Goal: Information Seeking & Learning: Learn about a topic

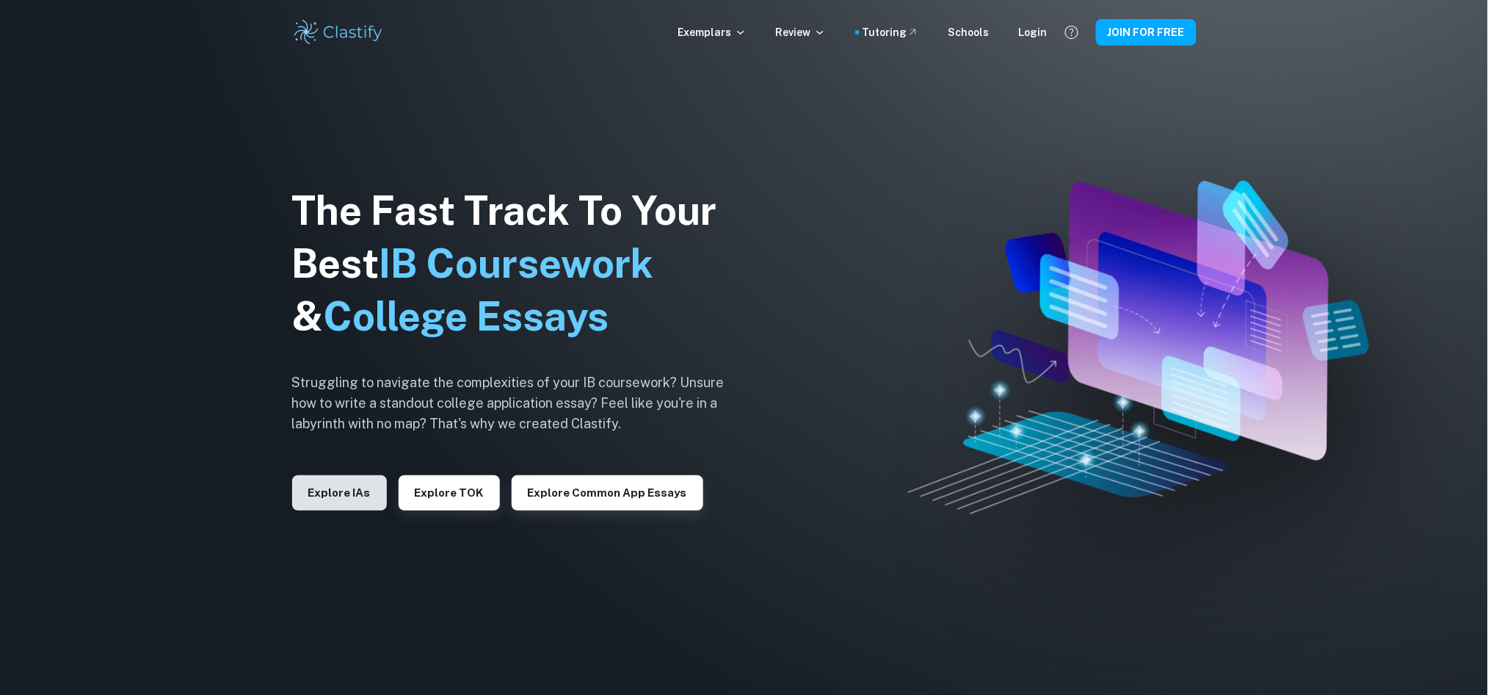
click at [350, 482] on button "Explore IAs" at bounding box center [339, 492] width 95 height 35
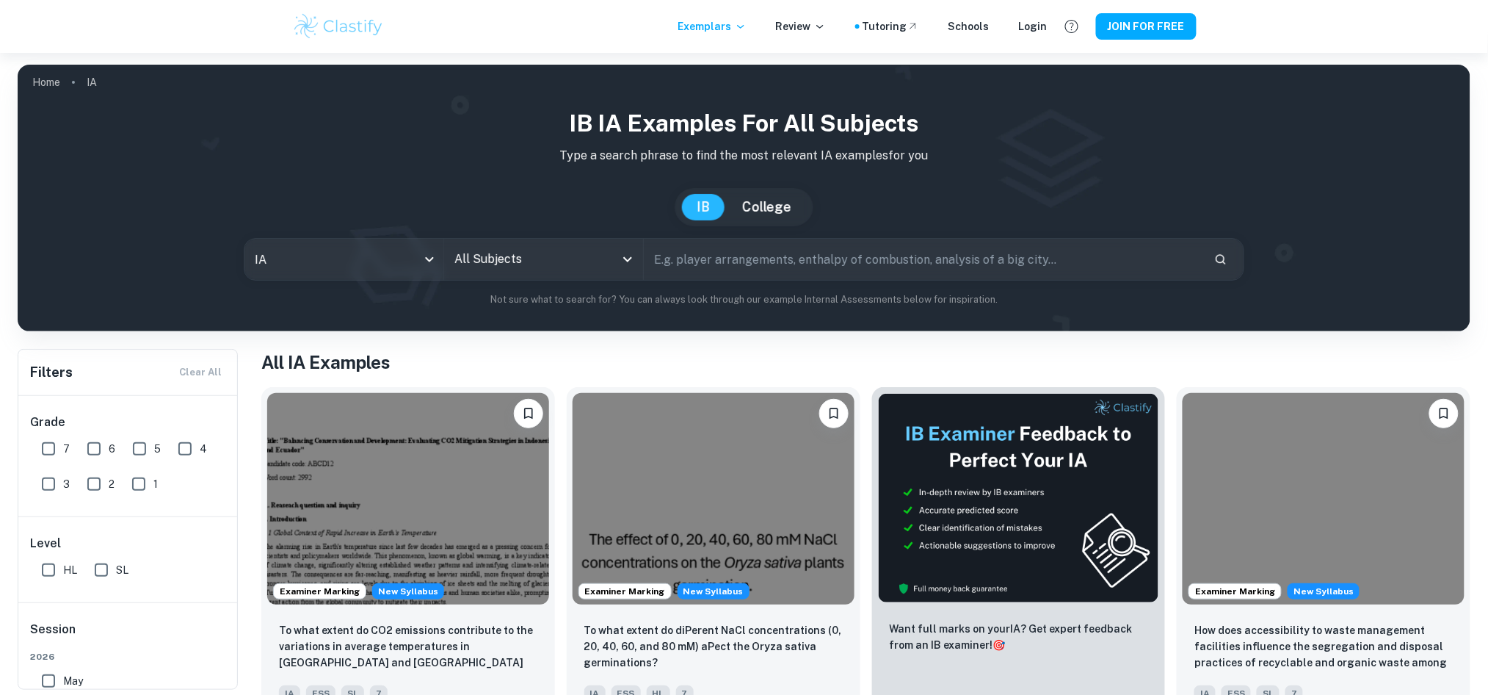
click at [755, 261] on input "text" at bounding box center [923, 259] width 559 height 41
type input "modelling quarterly"
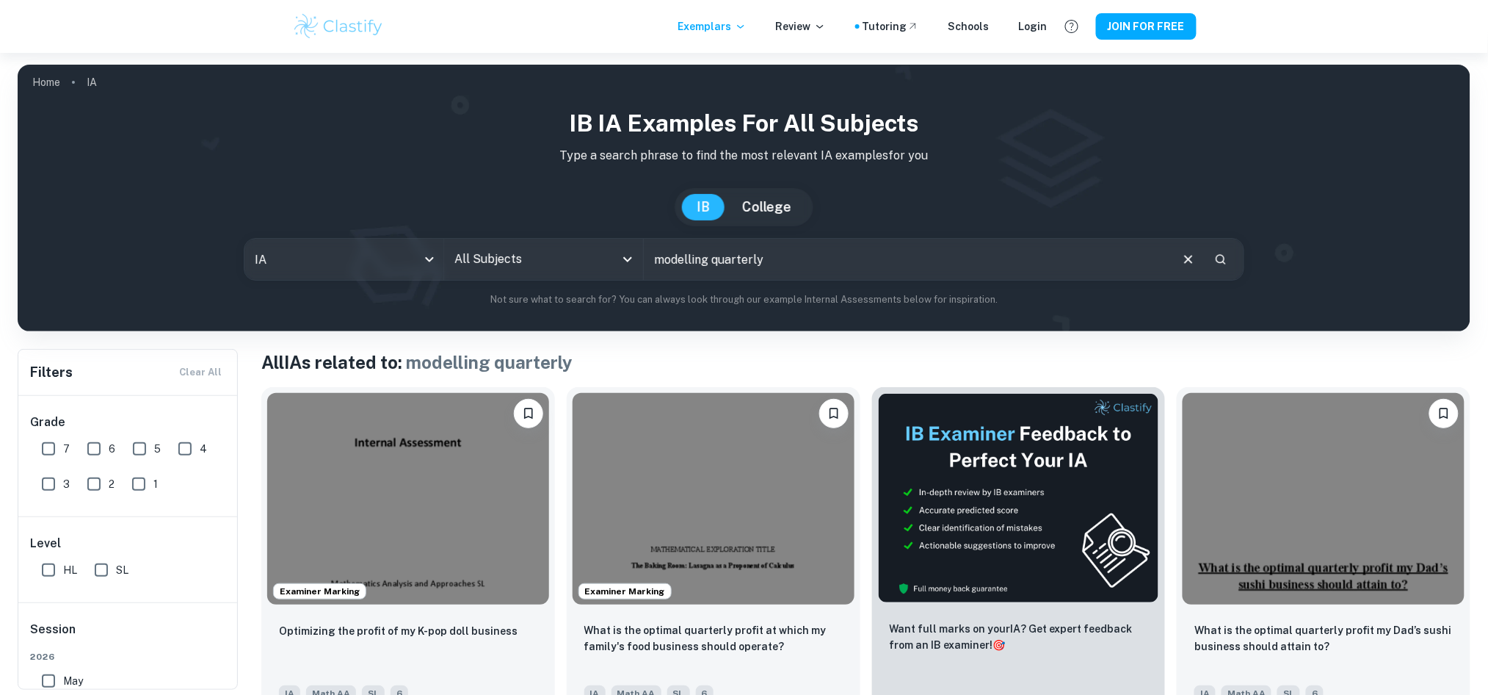
click at [605, 254] on input "All Subjects" at bounding box center [533, 259] width 164 height 28
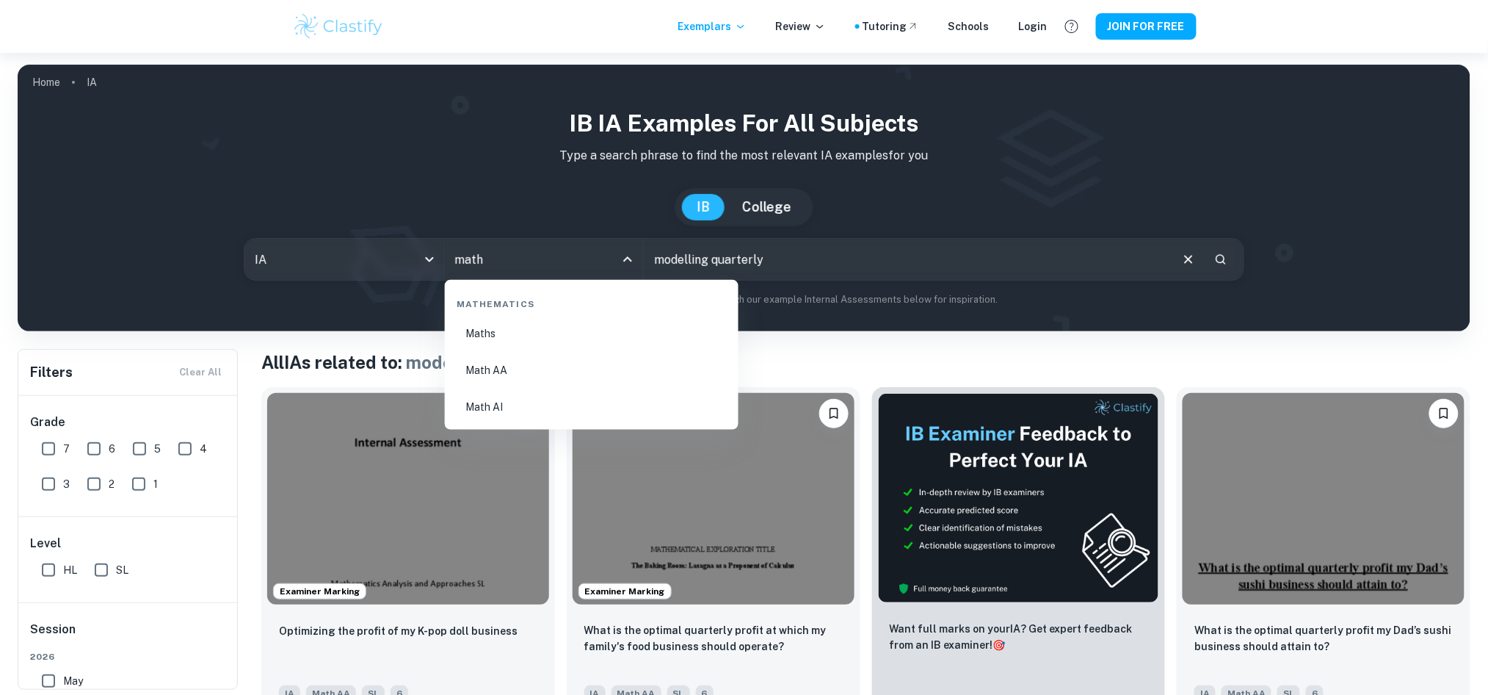
click at [565, 366] on li "Math AA" at bounding box center [592, 370] width 282 height 34
type input "Math AA"
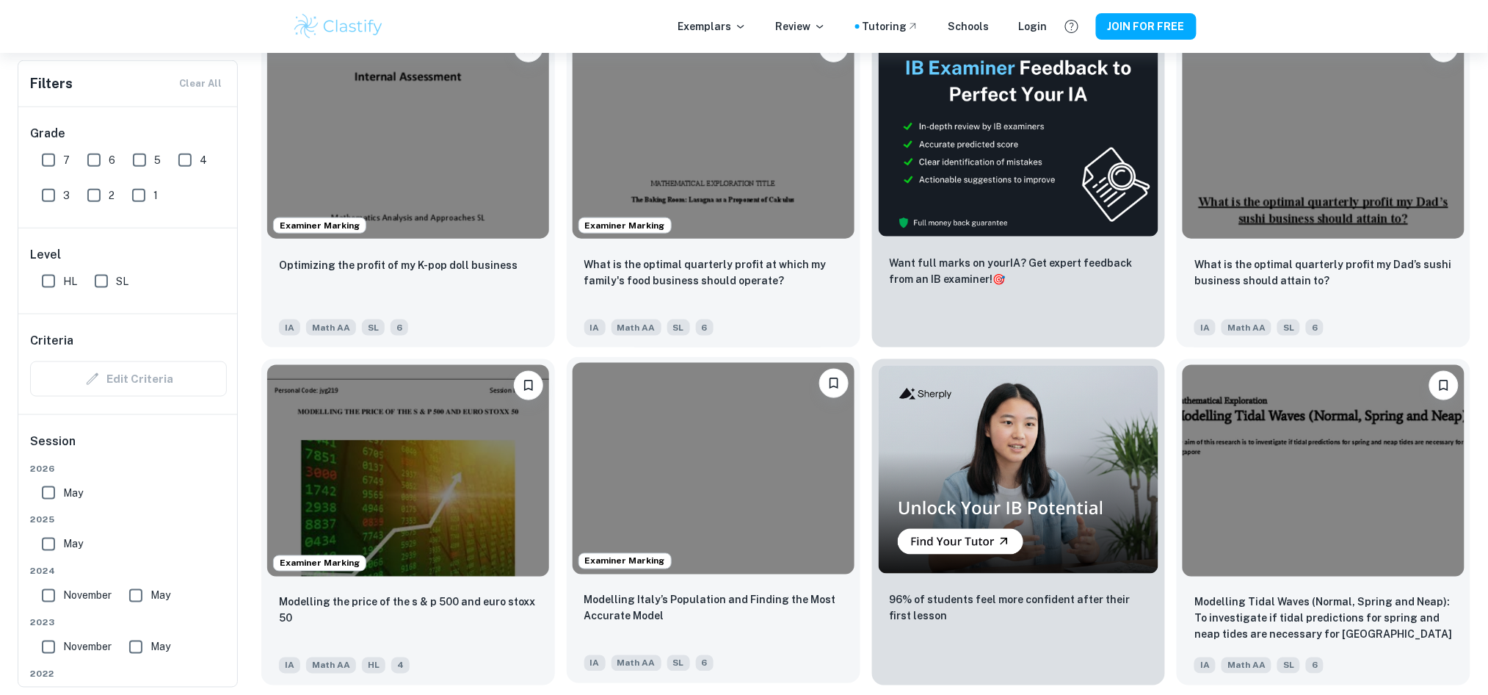
scroll to position [489, 0]
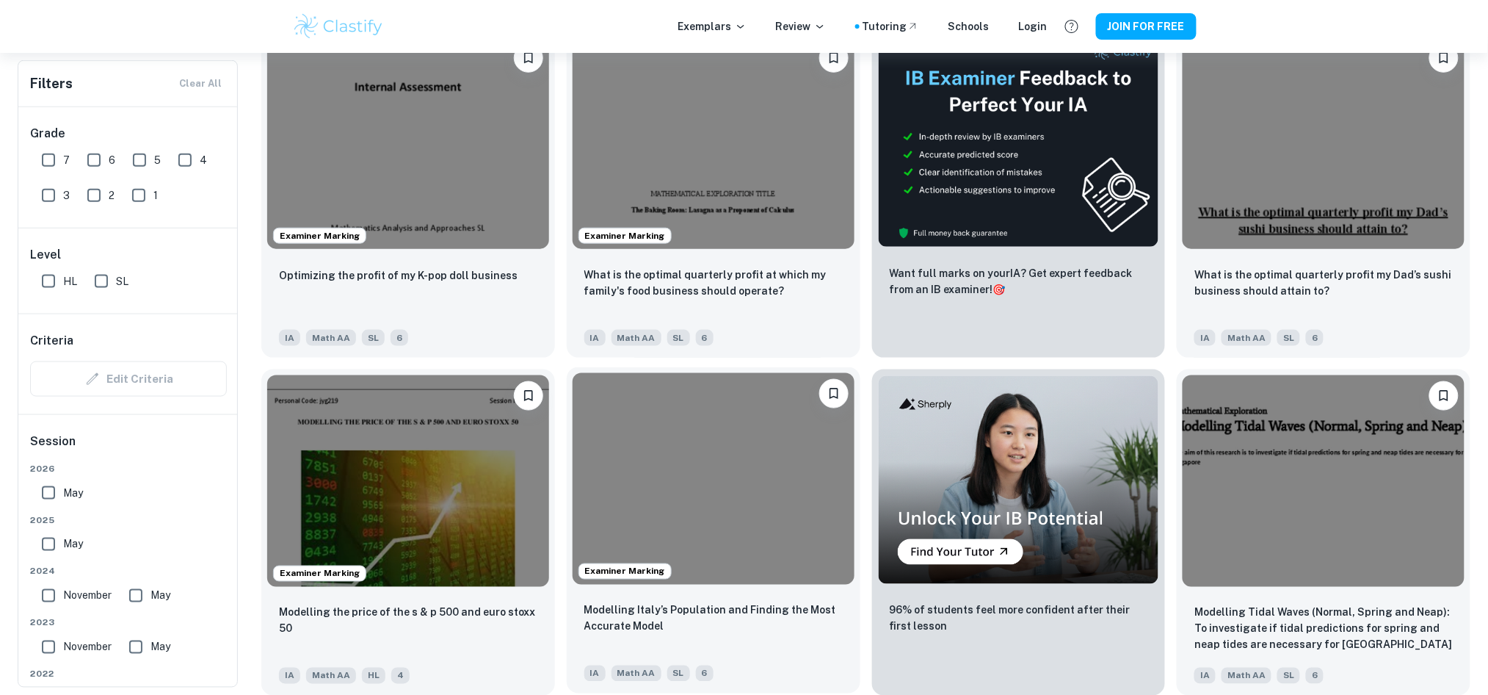
click at [764, 476] on img at bounding box center [714, 478] width 282 height 211
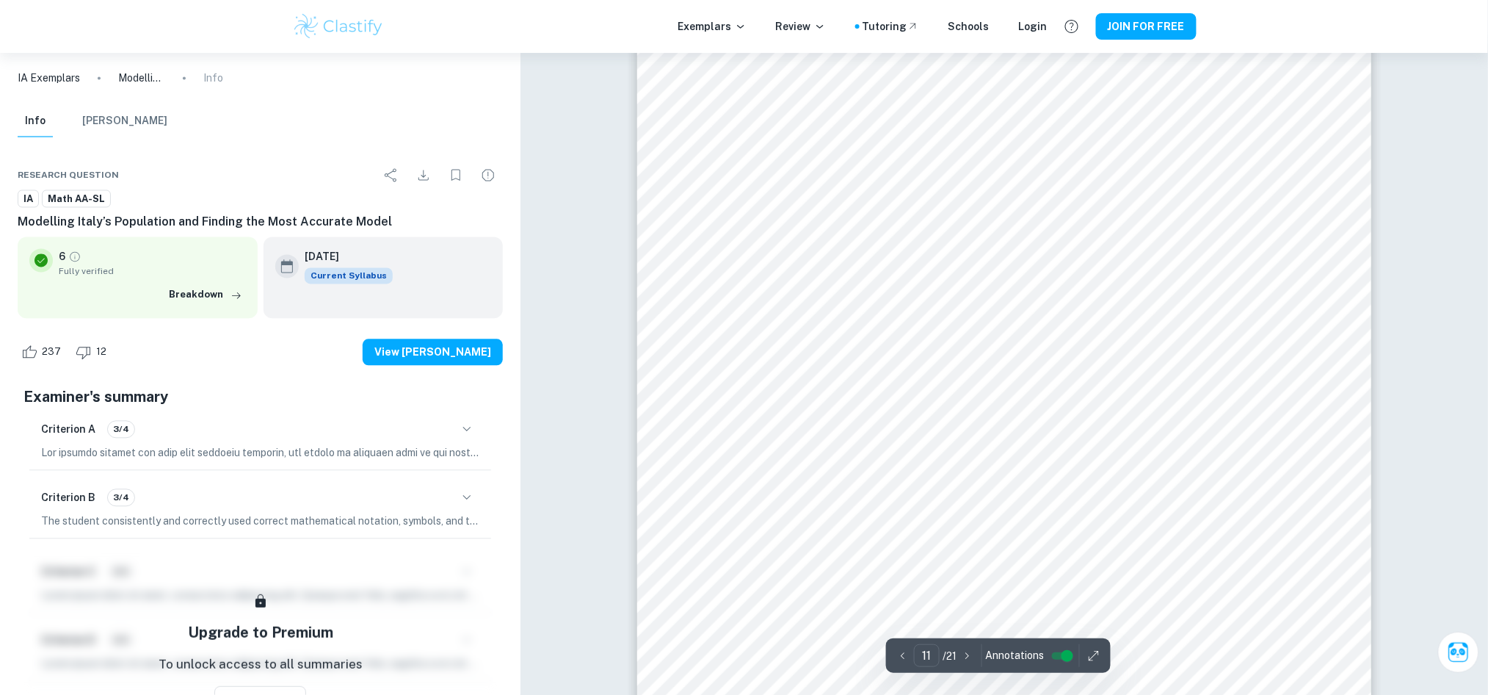
scroll to position [11092, 0]
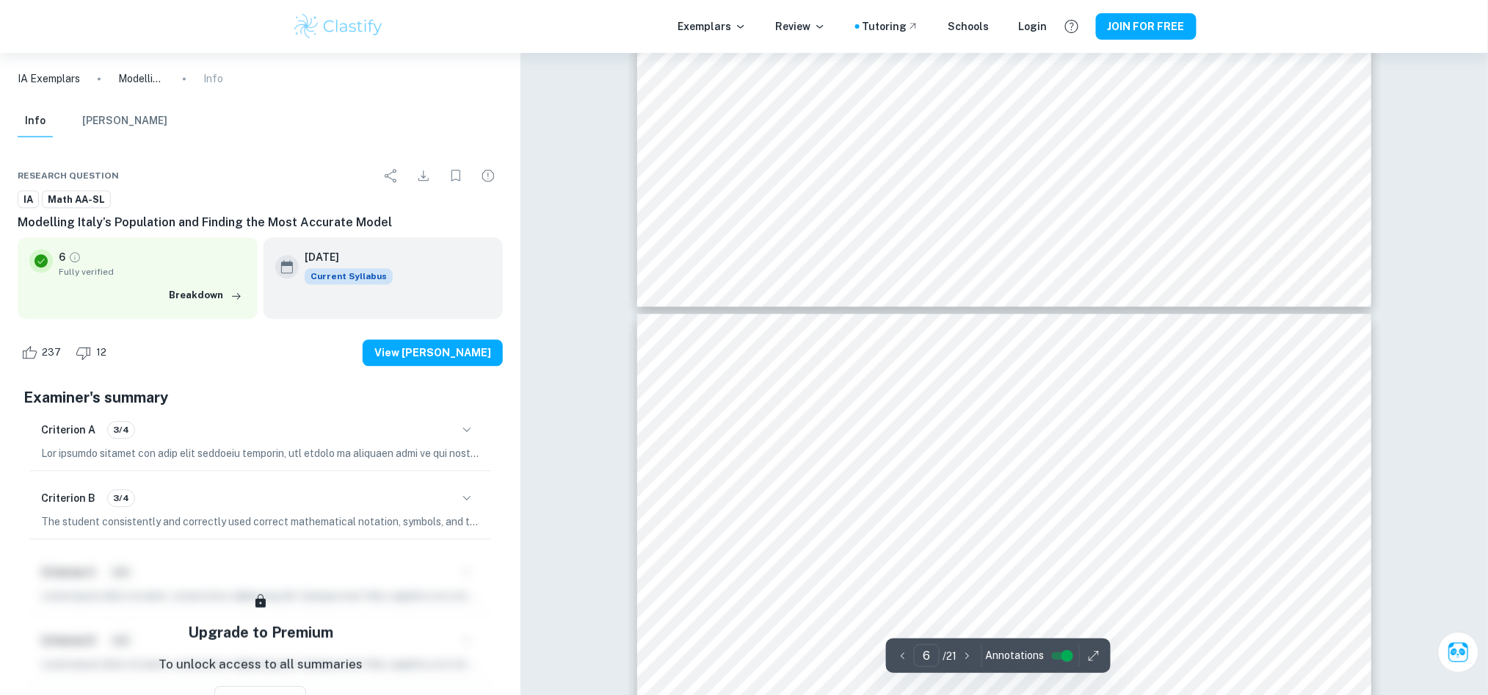
type input "5"
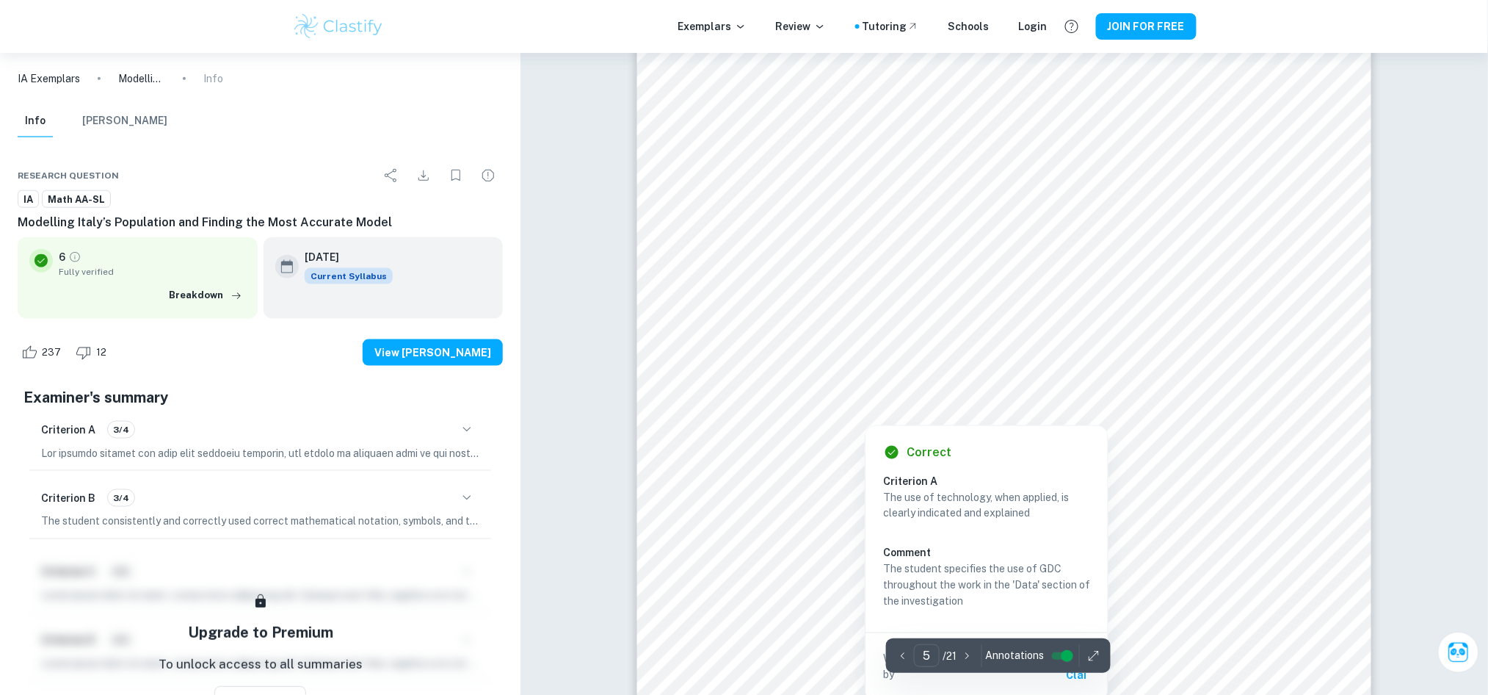
scroll to position [4532, 0]
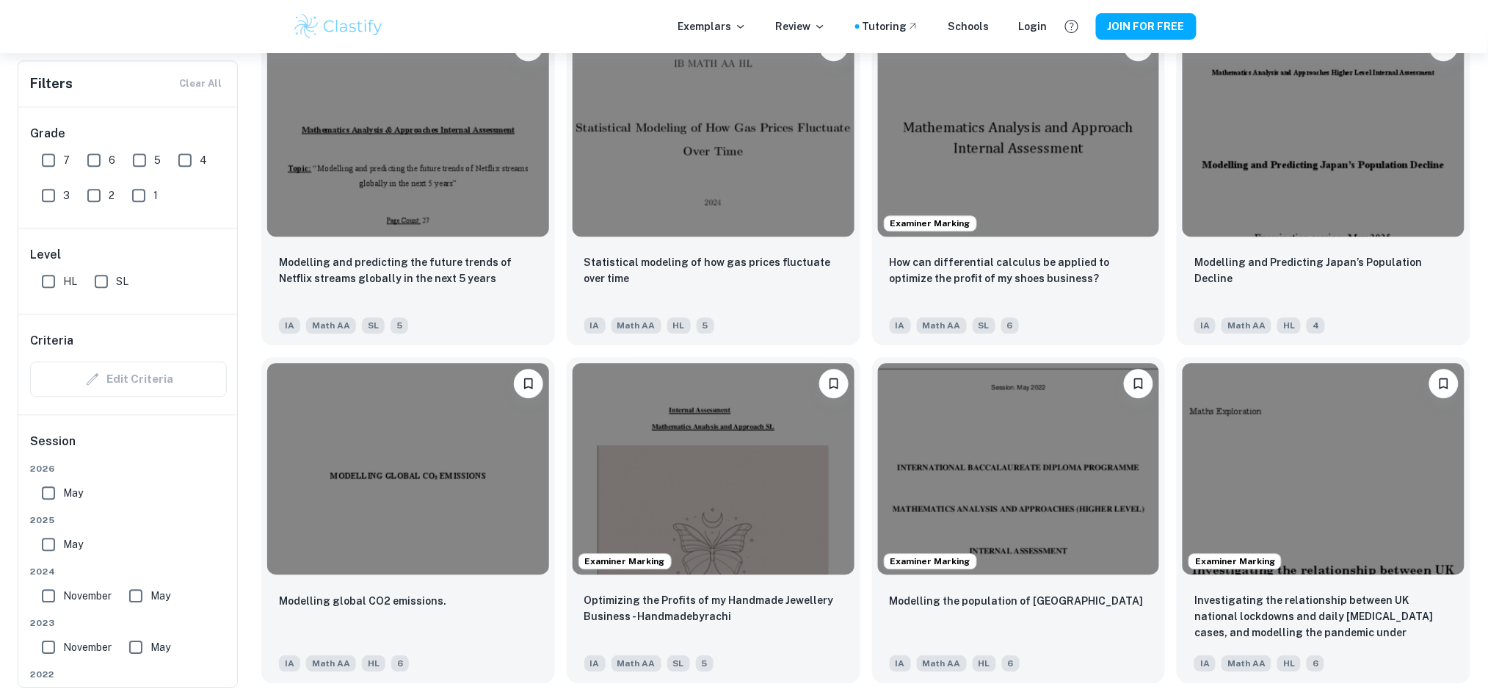
scroll to position [1175, 0]
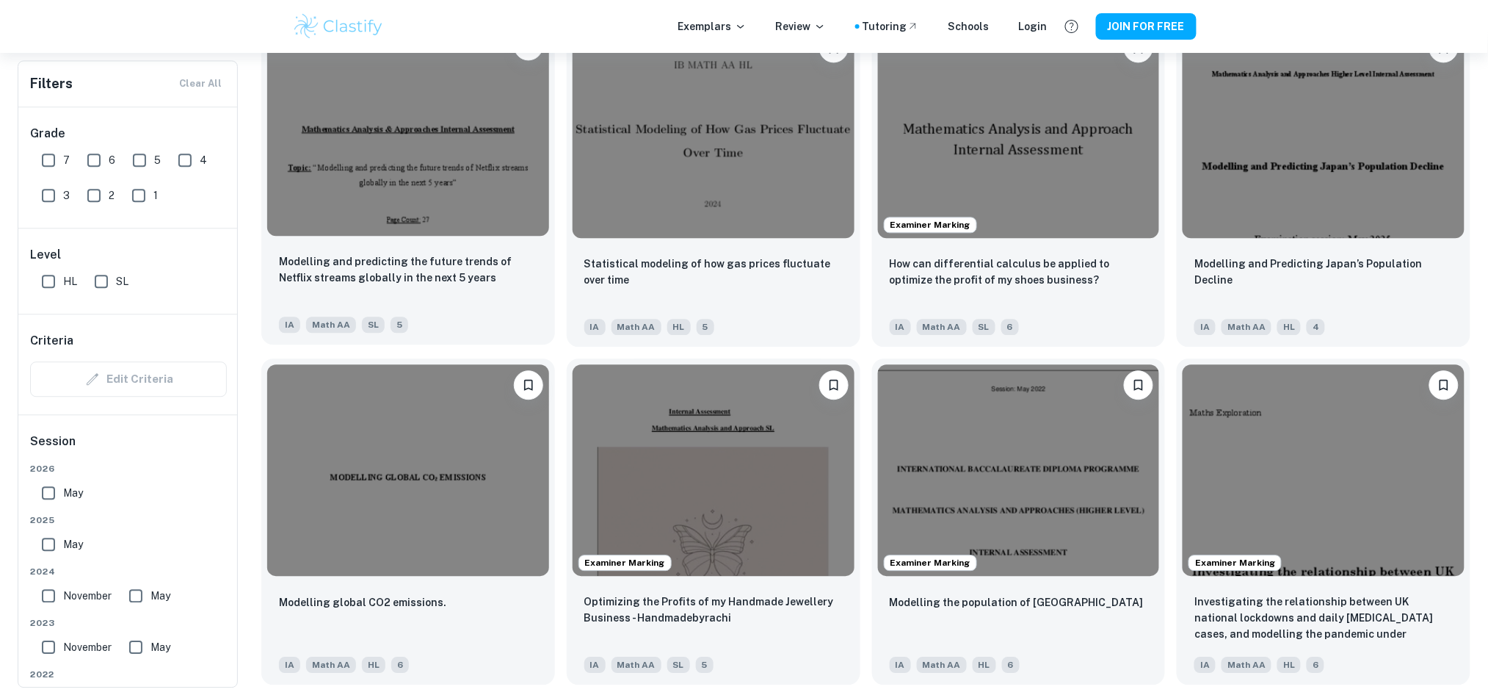
click at [494, 187] on img at bounding box center [408, 130] width 282 height 211
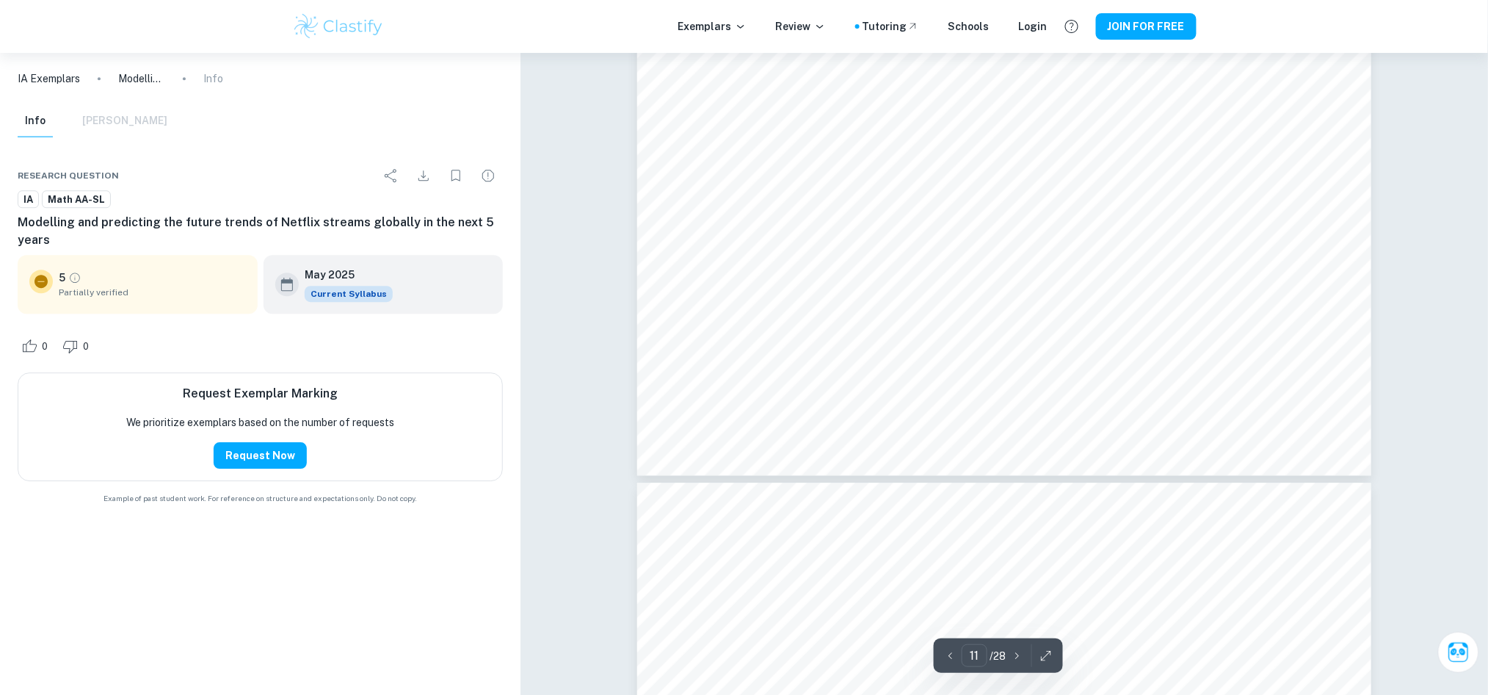
scroll to position [9693, 0]
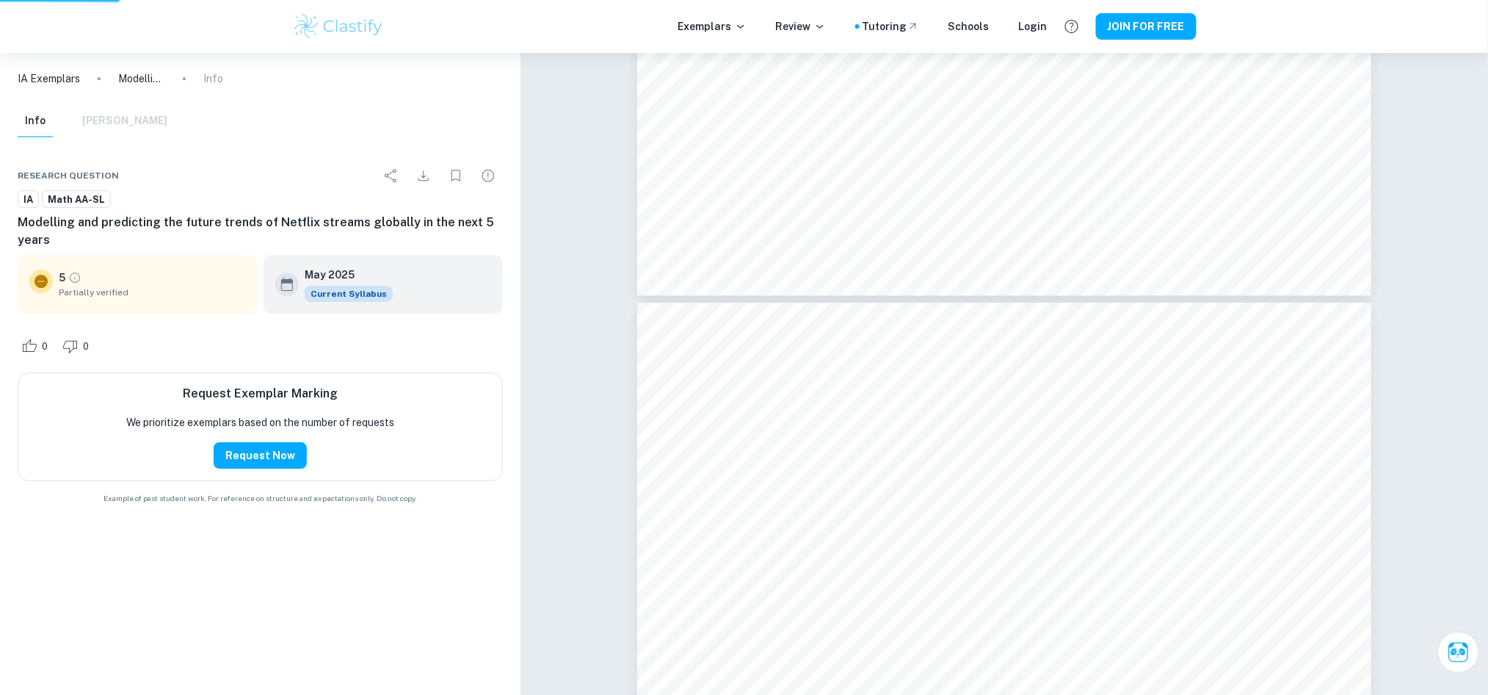
type input "2"
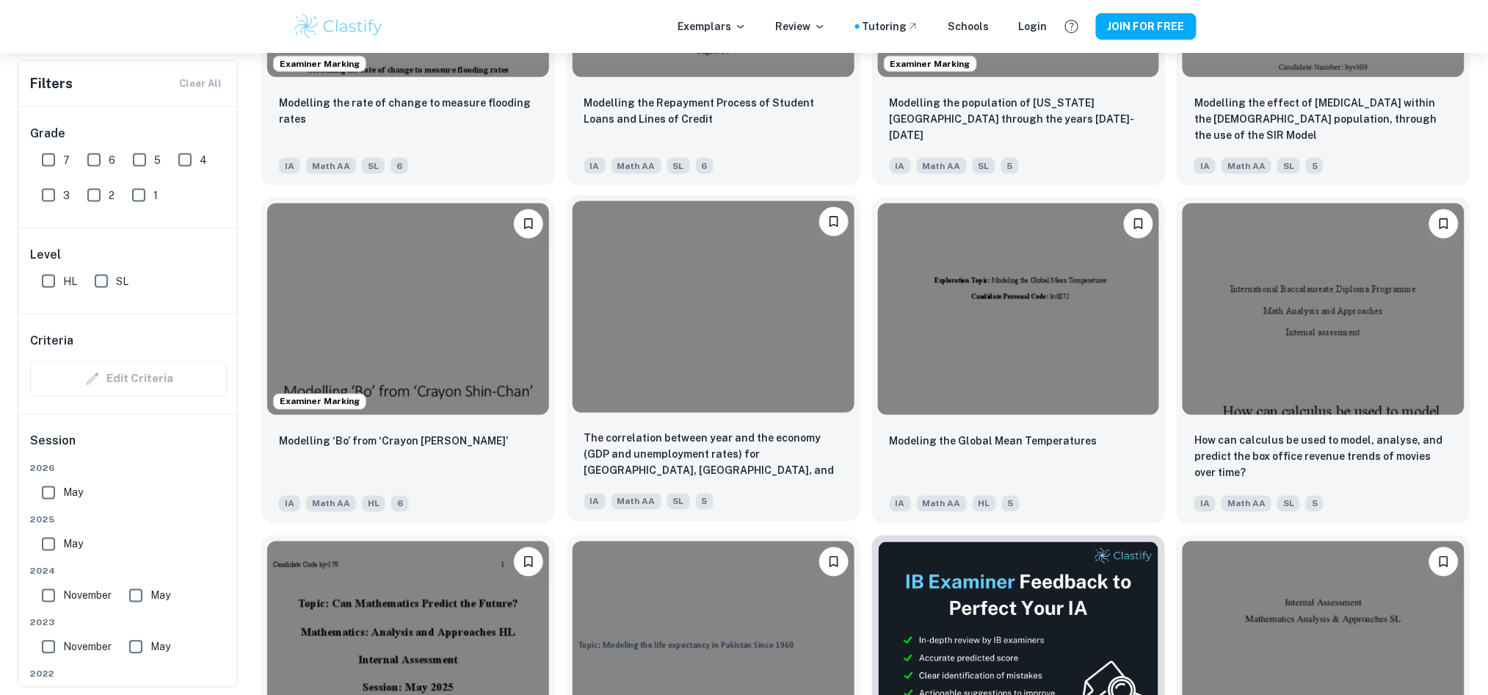
scroll to position [2839, 0]
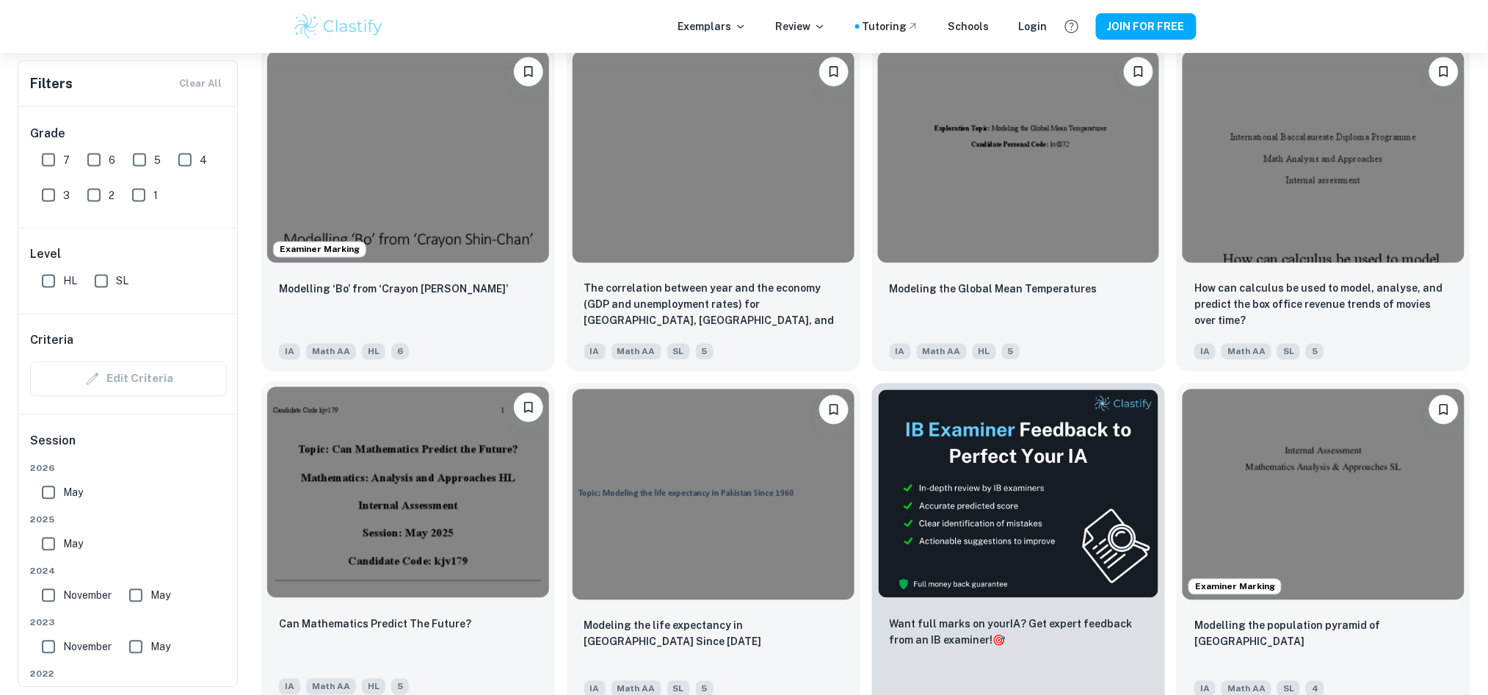
click at [501, 496] on img at bounding box center [408, 492] width 282 height 211
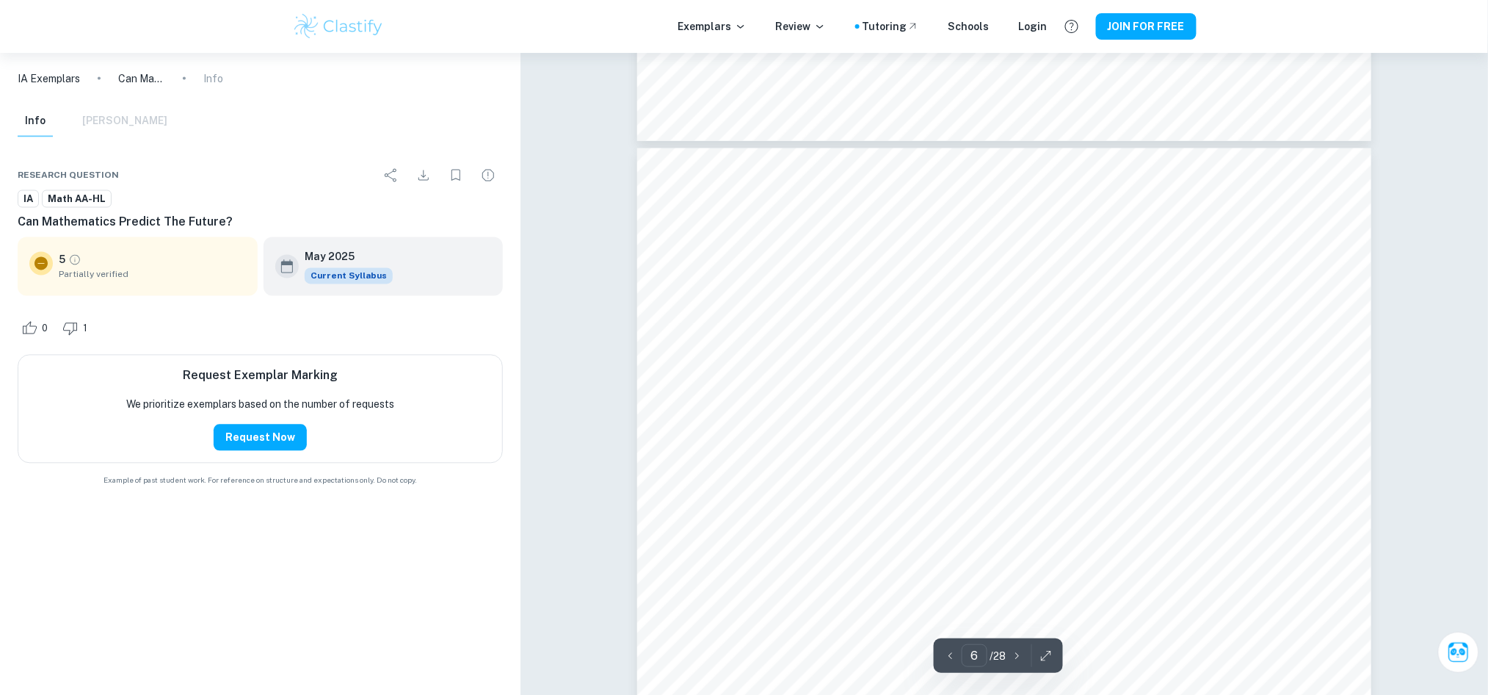
scroll to position [5189, 0]
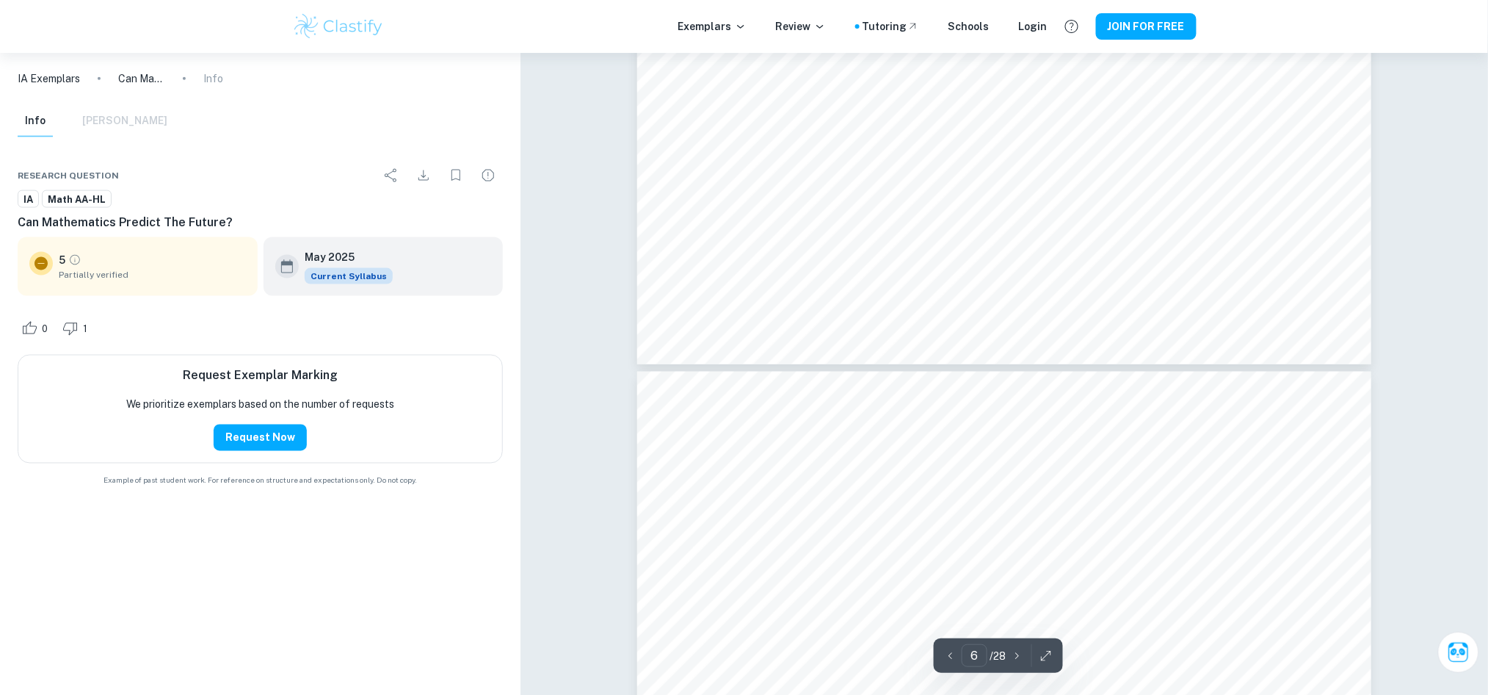
type input "5"
